Goal: Navigation & Orientation: Find specific page/section

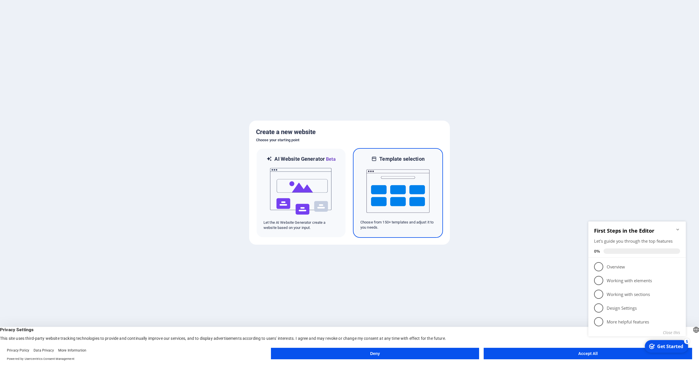
click at [413, 159] on h6 "Template selection" at bounding box center [401, 159] width 45 height 7
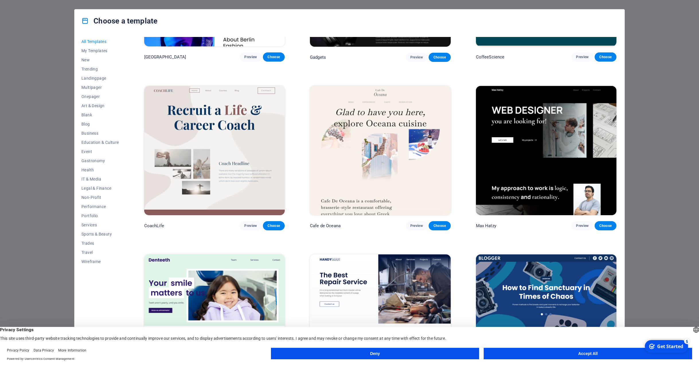
scroll to position [2007, 0]
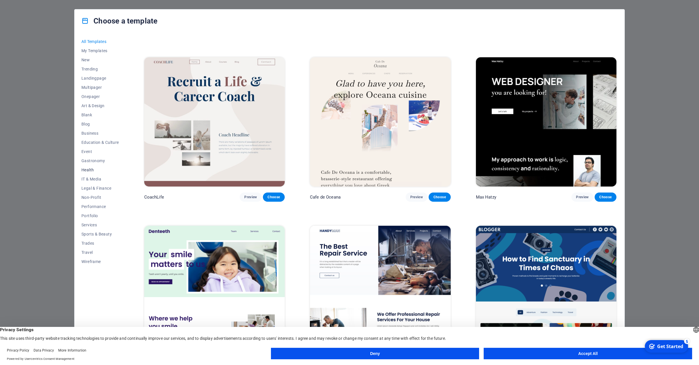
click at [90, 168] on span "Health" at bounding box center [100, 170] width 38 height 5
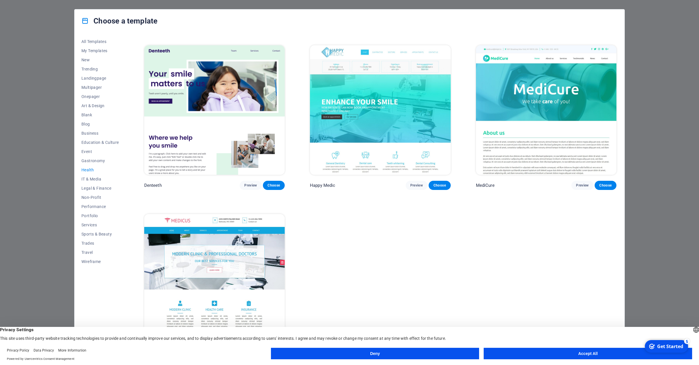
scroll to position [169, 0]
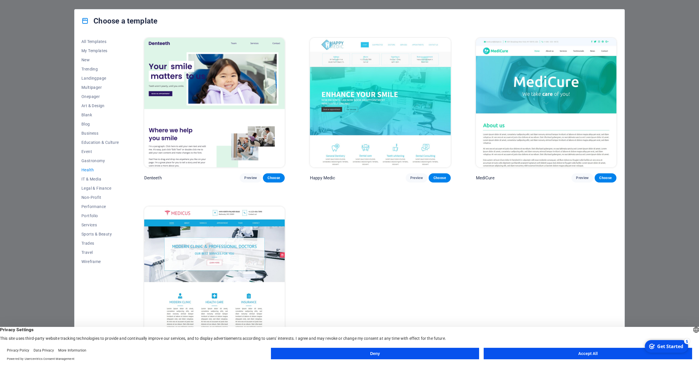
click at [384, 354] on button "Deny" at bounding box center [375, 353] width 208 height 11
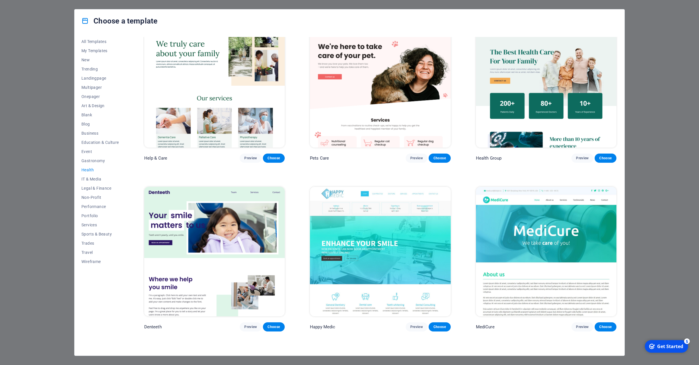
scroll to position [0, 0]
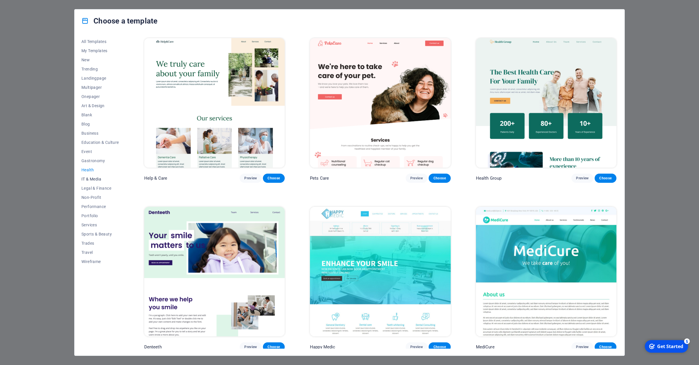
click at [91, 177] on span "IT & Media" at bounding box center [100, 179] width 38 height 5
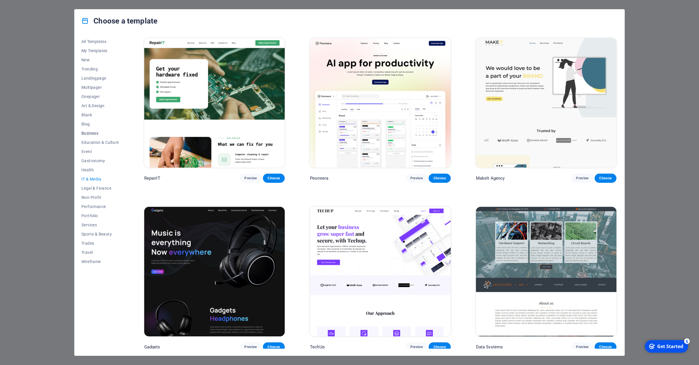
click at [86, 132] on span "Business" at bounding box center [100, 133] width 38 height 5
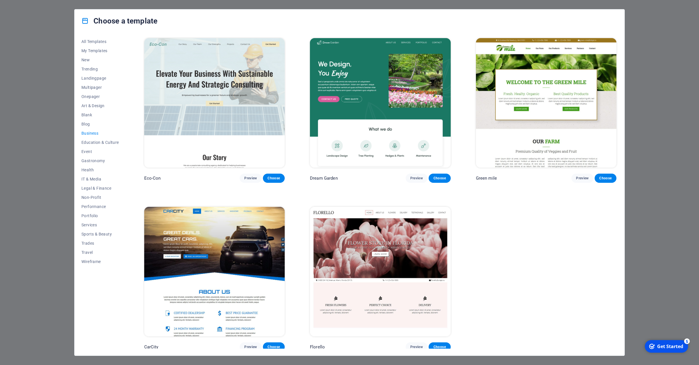
scroll to position [1, 0]
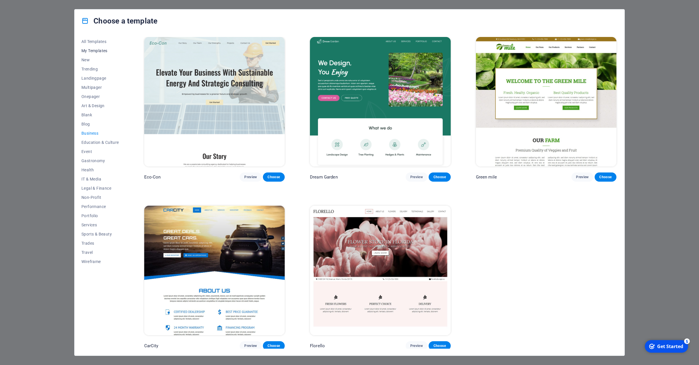
click at [90, 50] on span "My Templates" at bounding box center [100, 50] width 38 height 5
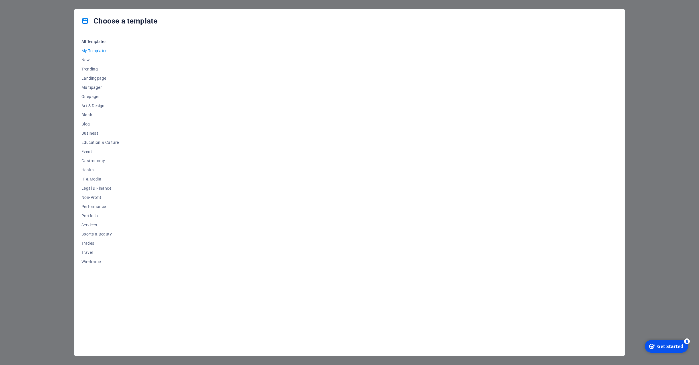
click at [93, 41] on span "All Templates" at bounding box center [100, 41] width 38 height 5
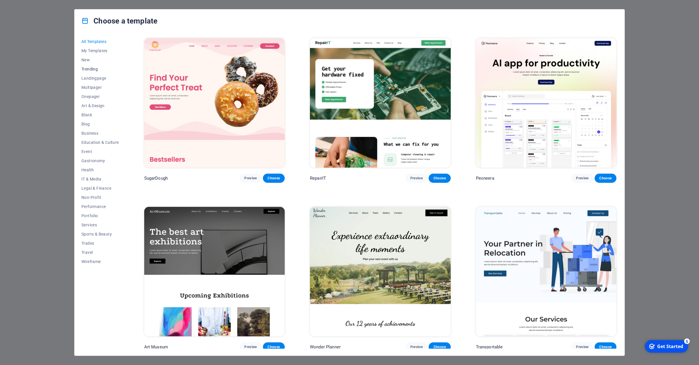
click at [88, 69] on span "Trending" at bounding box center [100, 69] width 38 height 5
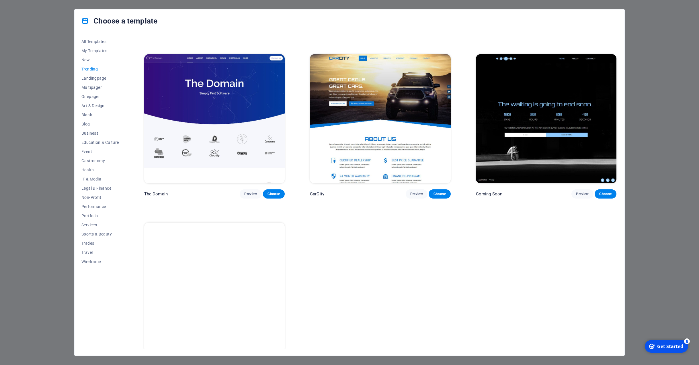
scroll to position [674, 0]
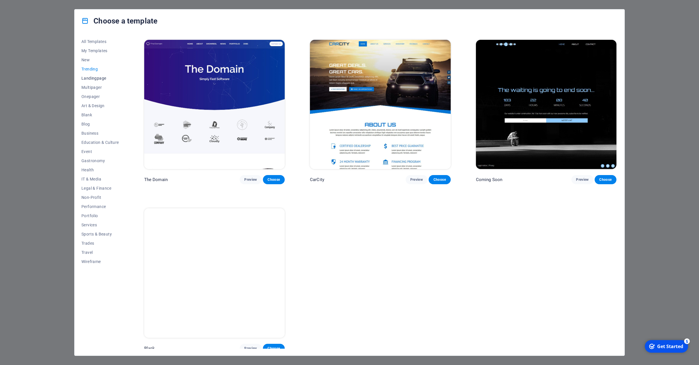
click at [99, 78] on span "Landingpage" at bounding box center [100, 78] width 38 height 5
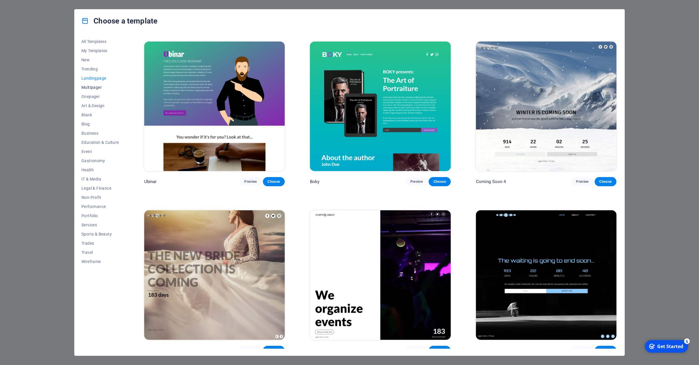
click at [95, 86] on span "Multipager" at bounding box center [100, 87] width 38 height 5
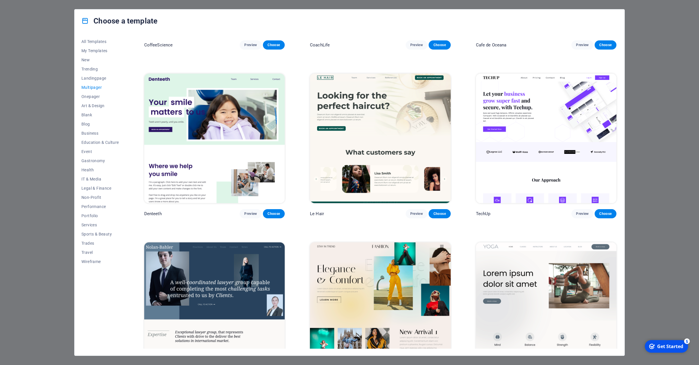
scroll to position [1322, 0]
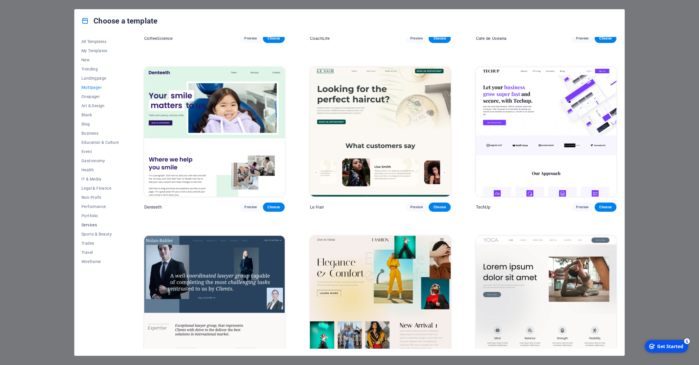
click at [92, 226] on span "Services" at bounding box center [100, 225] width 38 height 5
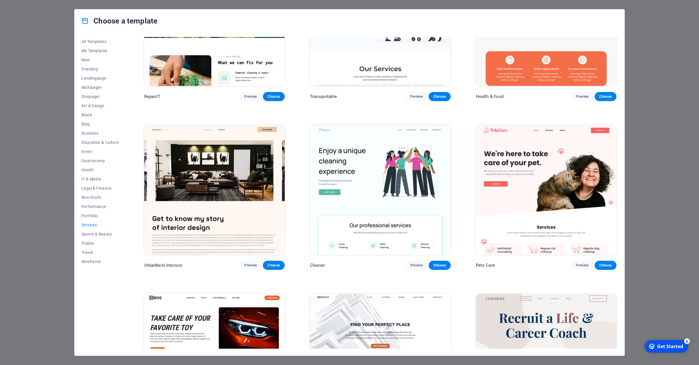
scroll to position [10, 0]
